Goal: Task Accomplishment & Management: Manage account settings

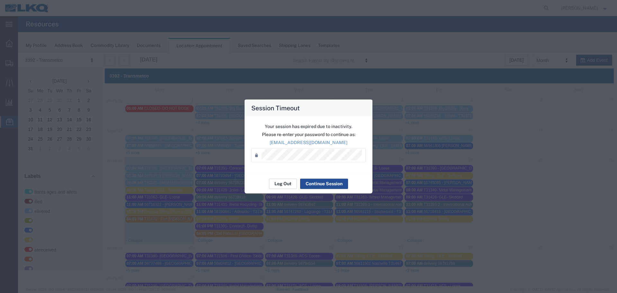
click at [285, 186] on button "Log Out" at bounding box center [283, 183] width 28 height 10
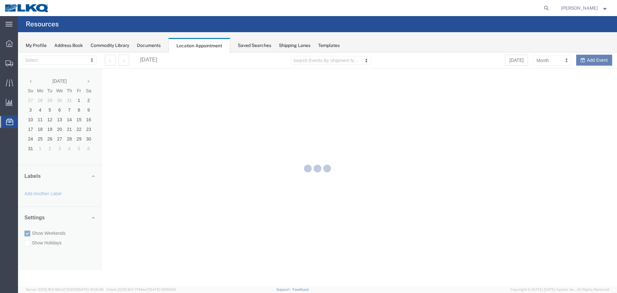
select select "28018"
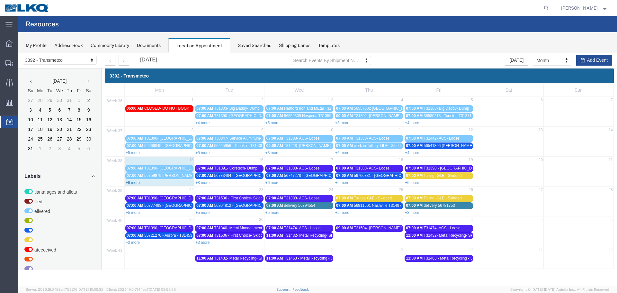
click at [135, 183] on link "+6 more" at bounding box center [133, 182] width 14 height 5
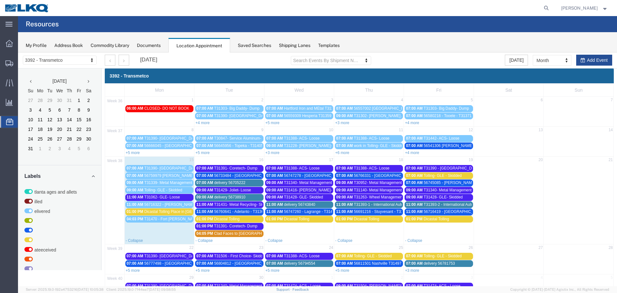
click at [243, 203] on span "T31431- Metal Recycling- Skidded" at bounding box center [243, 204] width 59 height 5
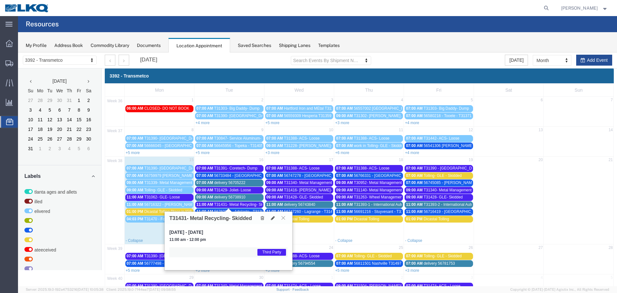
click at [284, 216] on icon at bounding box center [284, 218] width 4 height 4
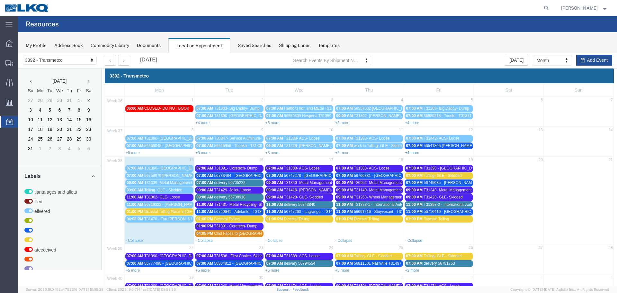
click at [411, 152] on link "+4 more" at bounding box center [412, 152] width 14 height 5
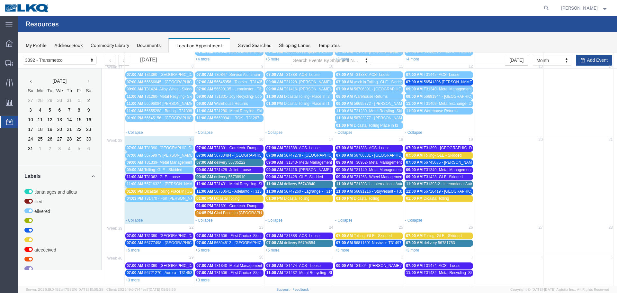
scroll to position [64, 0]
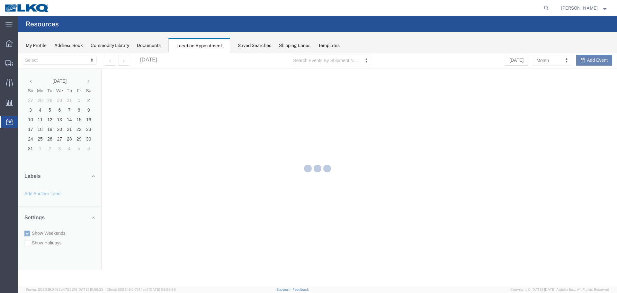
select select "28018"
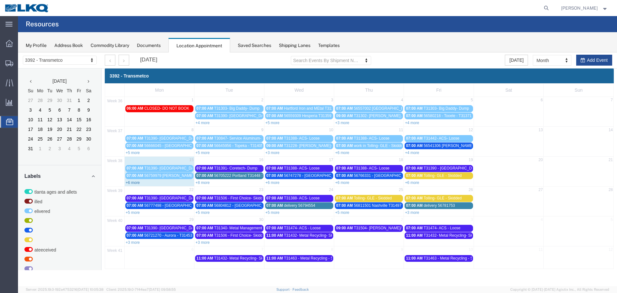
click at [137, 183] on link "+6 more" at bounding box center [133, 182] width 14 height 5
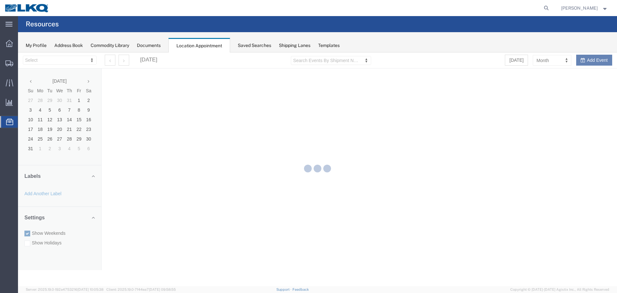
select select "28018"
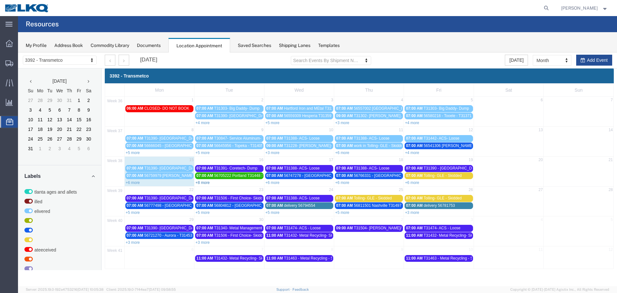
click at [200, 182] on link "+8 more" at bounding box center [202, 182] width 14 height 5
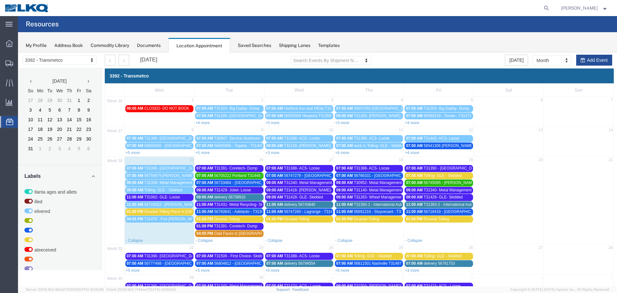
click at [236, 212] on span "56760641 - Adelanto - T31369 - Palletized" at bounding box center [250, 211] width 72 height 5
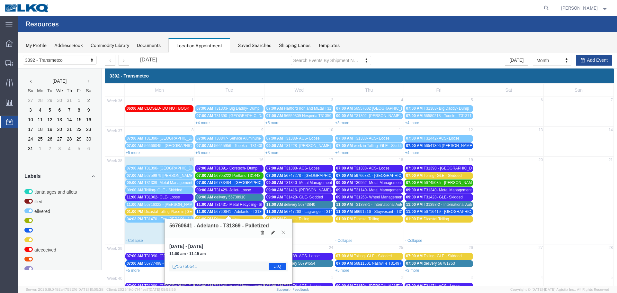
click at [282, 231] on icon at bounding box center [284, 232] width 4 height 4
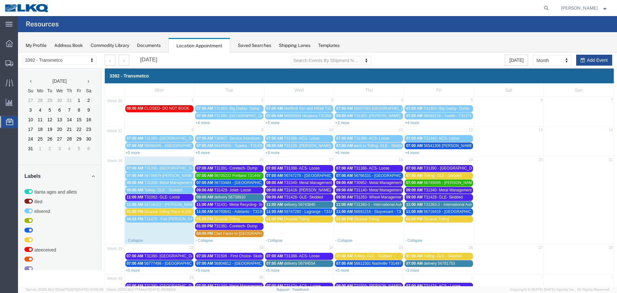
click at [248, 204] on span "T31431- Metal Recycling- Skidded" at bounding box center [243, 204] width 59 height 5
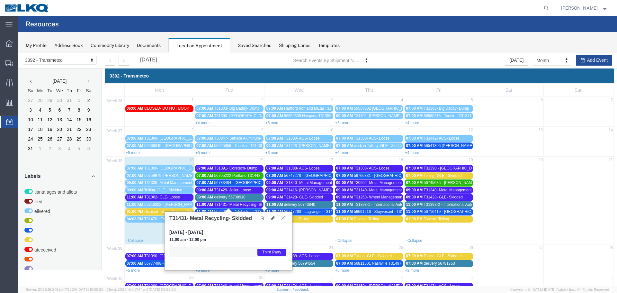
click at [285, 218] on button at bounding box center [283, 218] width 9 height 6
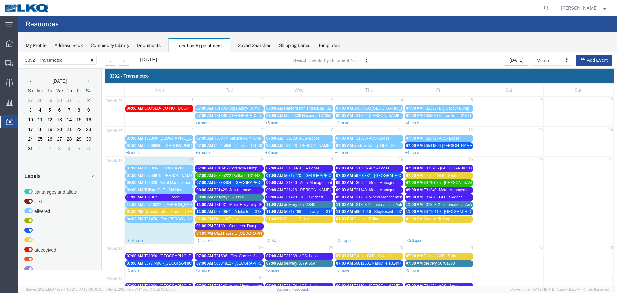
click at [242, 197] on span "delivery 56738910" at bounding box center [229, 197] width 31 height 5
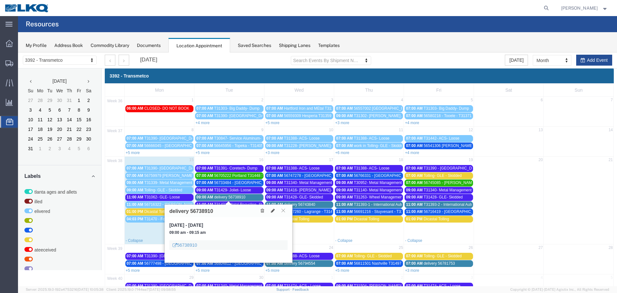
click at [242, 197] on span "delivery 56738910" at bounding box center [229, 197] width 31 height 5
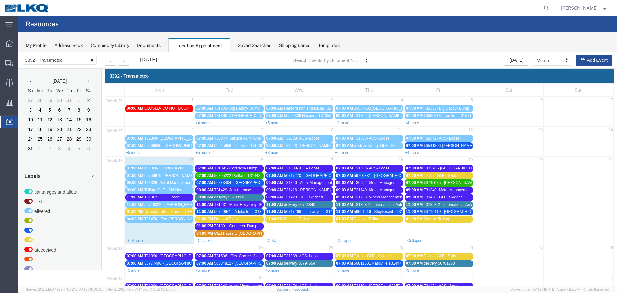
click at [243, 189] on span "T31429- Joliet- Loose" at bounding box center [232, 190] width 37 height 5
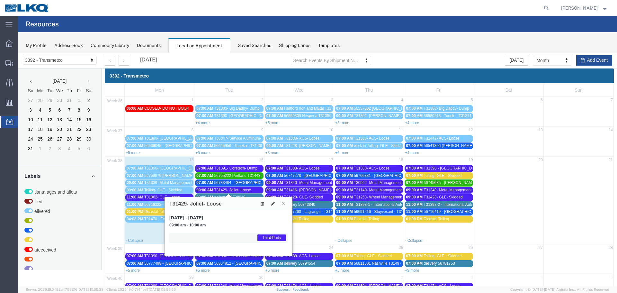
click at [282, 203] on icon at bounding box center [284, 203] width 4 height 4
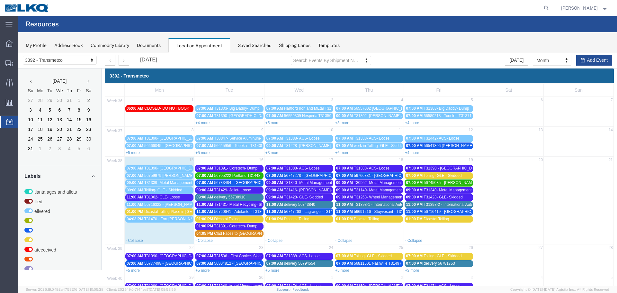
click at [238, 183] on span "56733484 - [GEOGRAPHIC_DATA] - T31462 - Palletized" at bounding box center [262, 182] width 96 height 5
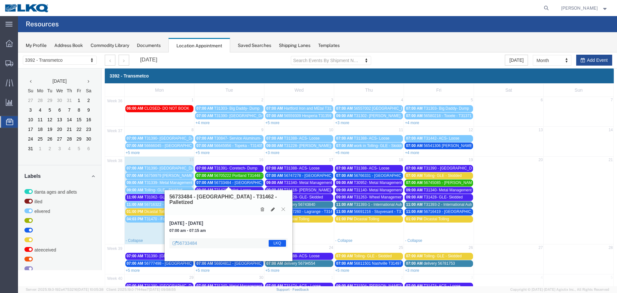
drag, startPoint x: 285, startPoint y: 205, endPoint x: 255, endPoint y: 191, distance: 33.4
click at [285, 206] on button at bounding box center [283, 209] width 9 height 6
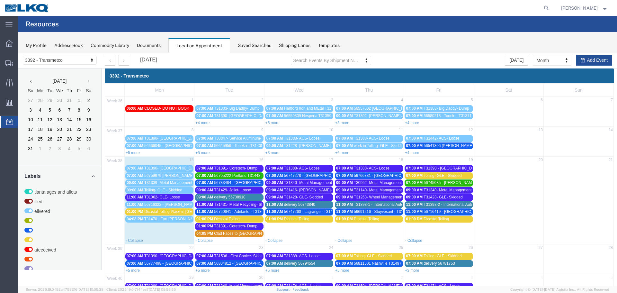
click at [240, 176] on span "56705222 Portland T31448 Skidded **Work in per [PERSON_NAME]**" at bounding box center [274, 175] width 120 height 5
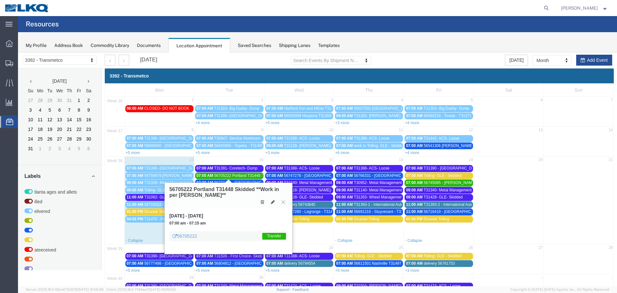
click at [283, 204] on icon at bounding box center [284, 202] width 4 height 4
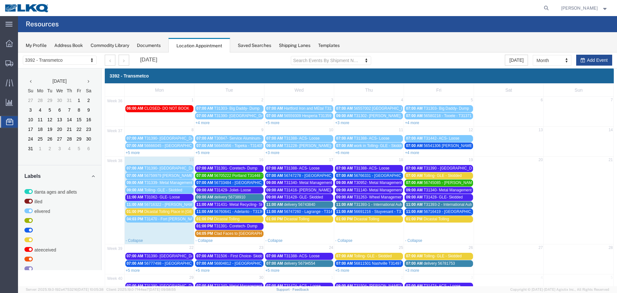
click at [240, 167] on span "T31391- Coretech- Dump" at bounding box center [235, 168] width 43 height 5
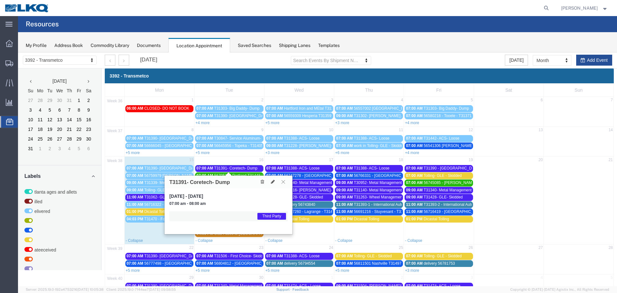
click at [282, 183] on icon at bounding box center [284, 182] width 4 height 4
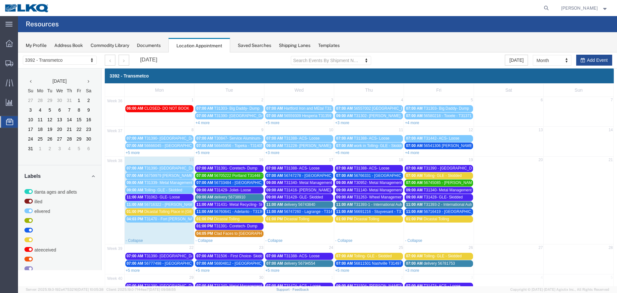
click at [242, 176] on span "56705222 Portland T31448 Skidded **Work in per [PERSON_NAME]**" at bounding box center [274, 175] width 120 height 5
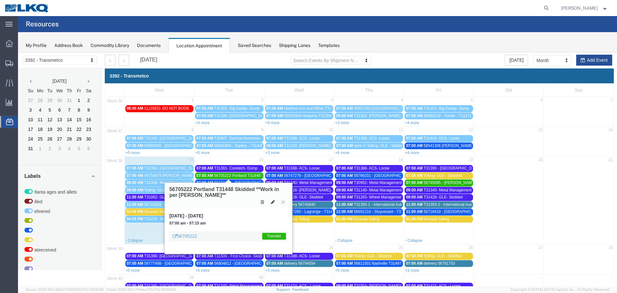
click at [272, 203] on icon at bounding box center [273, 202] width 4 height 5
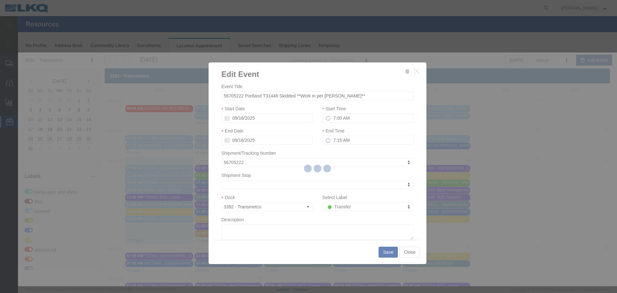
click at [222, 95] on div at bounding box center [317, 169] width 599 height 234
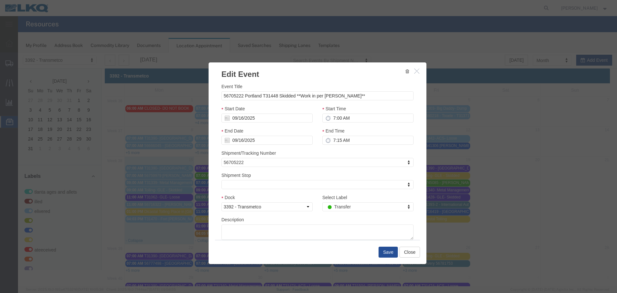
select select
click at [222, 95] on input "56705222 Portland T31448 Skidded **Work in per [PERSON_NAME]**" at bounding box center [318, 95] width 192 height 9
type input "too KIDC 56705222 Portland T31448 Skidded **Work in per [PERSON_NAME]**"
click at [384, 251] on button "Save" at bounding box center [388, 252] width 19 height 11
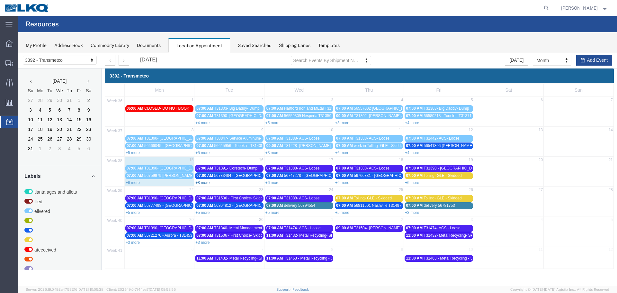
click at [202, 182] on link "+8 more" at bounding box center [202, 182] width 14 height 5
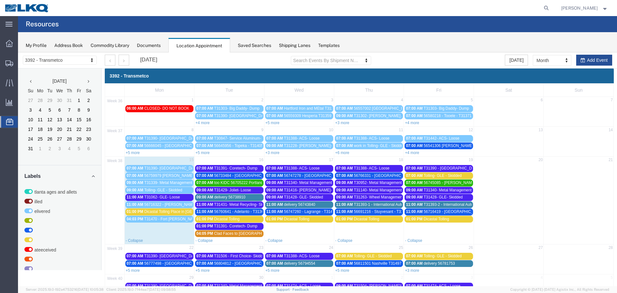
click at [410, 181] on span "07:00 AM" at bounding box center [414, 182] width 17 height 5
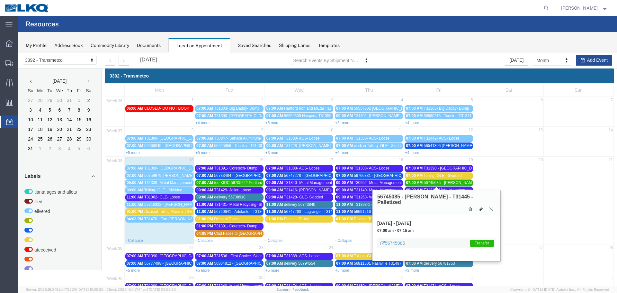
click at [481, 207] on icon at bounding box center [481, 209] width 4 height 5
select select "100"
select select "1"
select select "21"
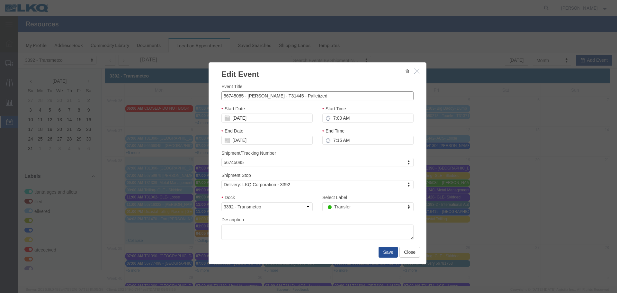
click at [222, 95] on input "56745085 - [PERSON_NAME] - T31445 - Palletized" at bounding box center [318, 95] width 192 height 9
type input "too KIDC 56745085 - [PERSON_NAME] - T31445 - Palletized"
click at [381, 252] on button "Save" at bounding box center [388, 252] width 19 height 11
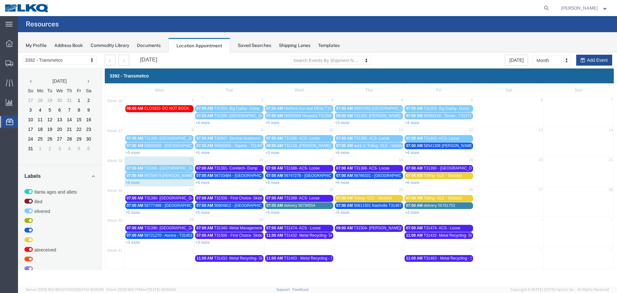
click at [202, 180] on div "+8 more" at bounding box center [229, 182] width 69 height 6
select select "1"
select select
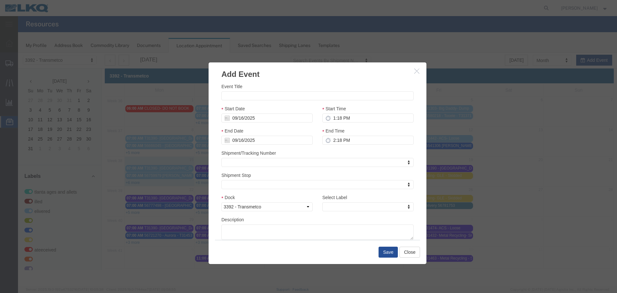
click at [418, 71] on icon "button" at bounding box center [416, 70] width 5 height 5
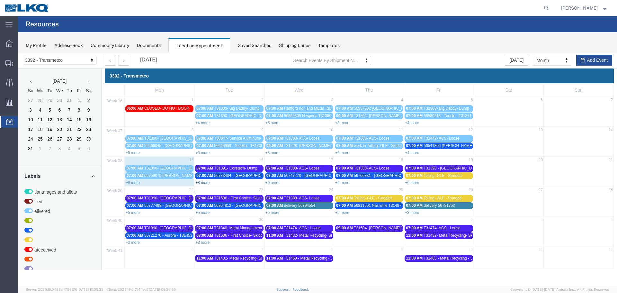
click at [203, 182] on link "+8 more" at bounding box center [202, 182] width 14 height 5
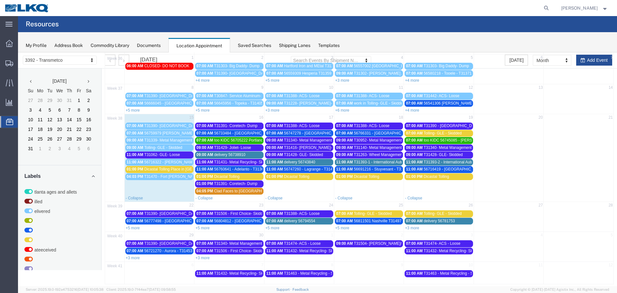
scroll to position [47, 0]
